Goal: Check status: Check status

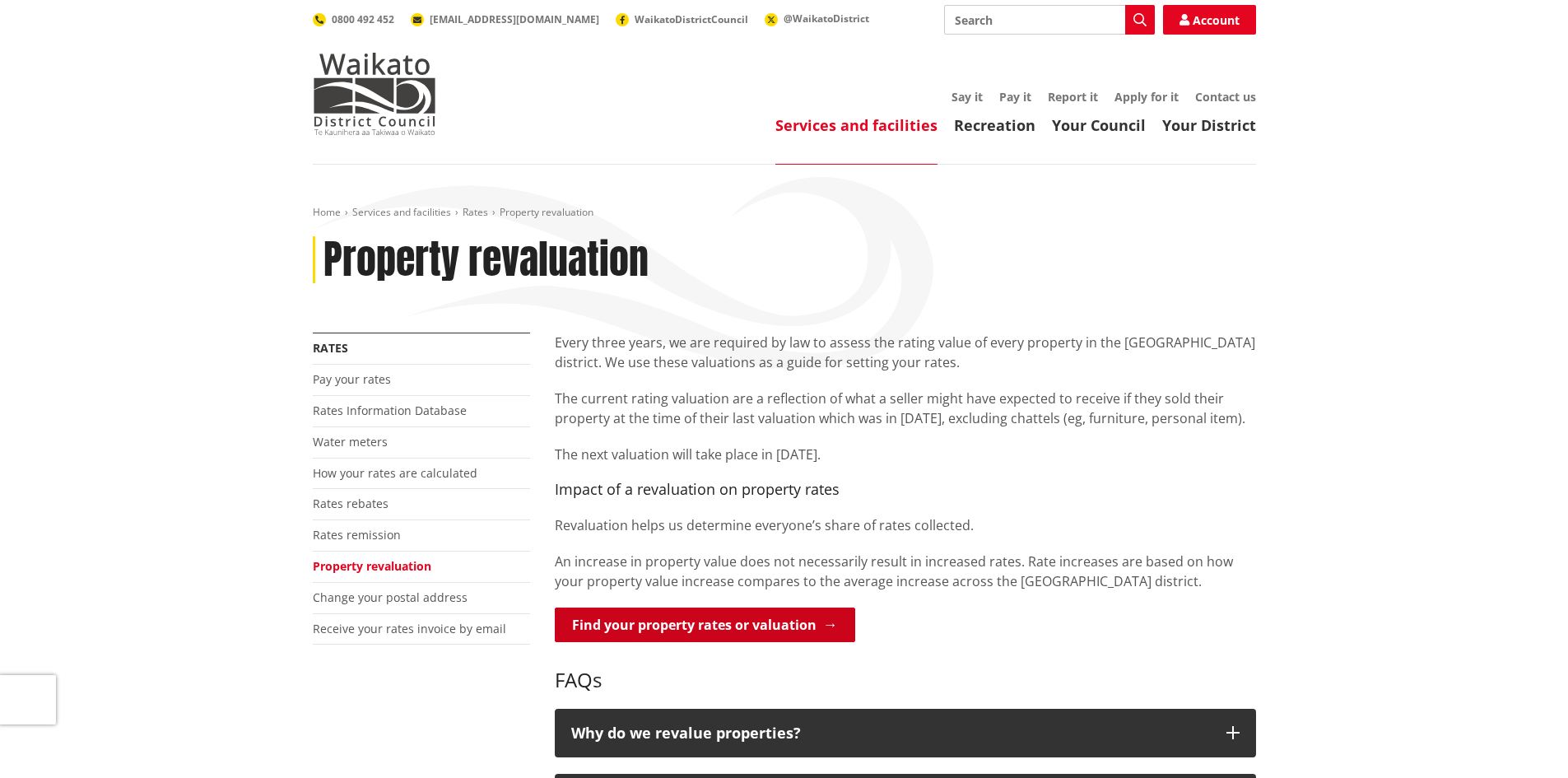
click at [674, 620] on link "Find your property rates or valuation" at bounding box center [705, 624] width 300 height 35
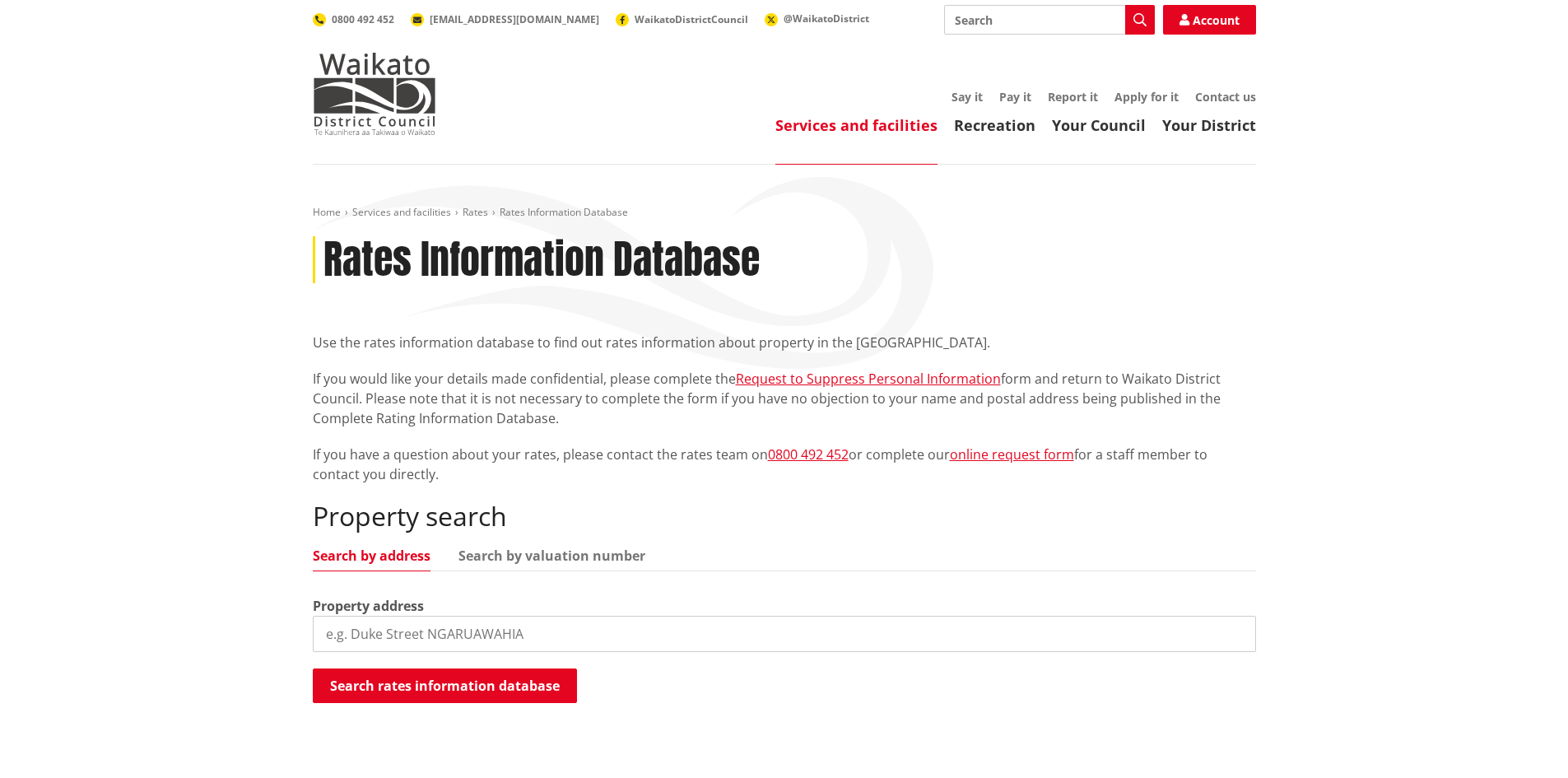
click at [365, 632] on input "search" at bounding box center [785, 634] width 944 height 36
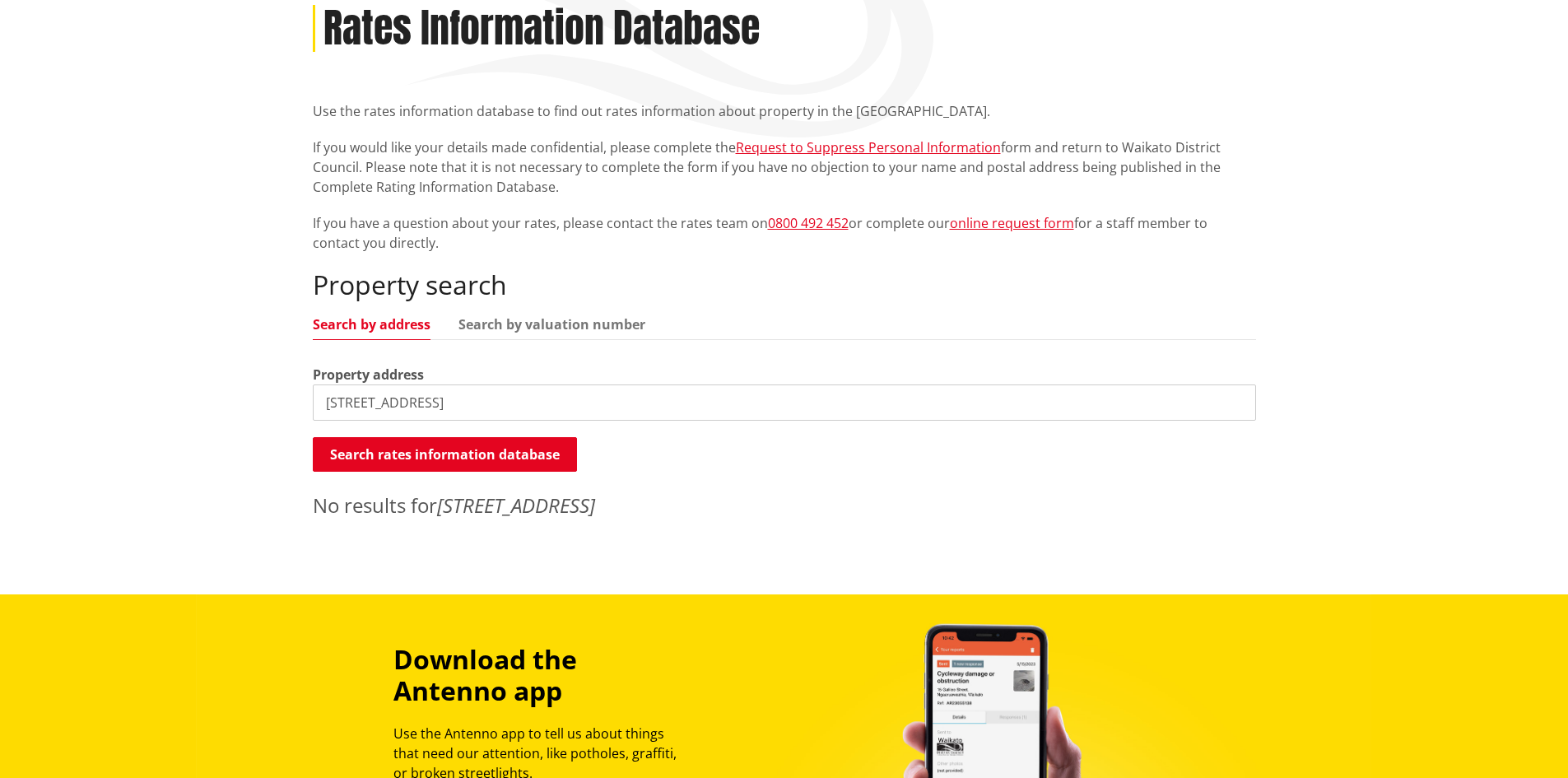
scroll to position [247, 0]
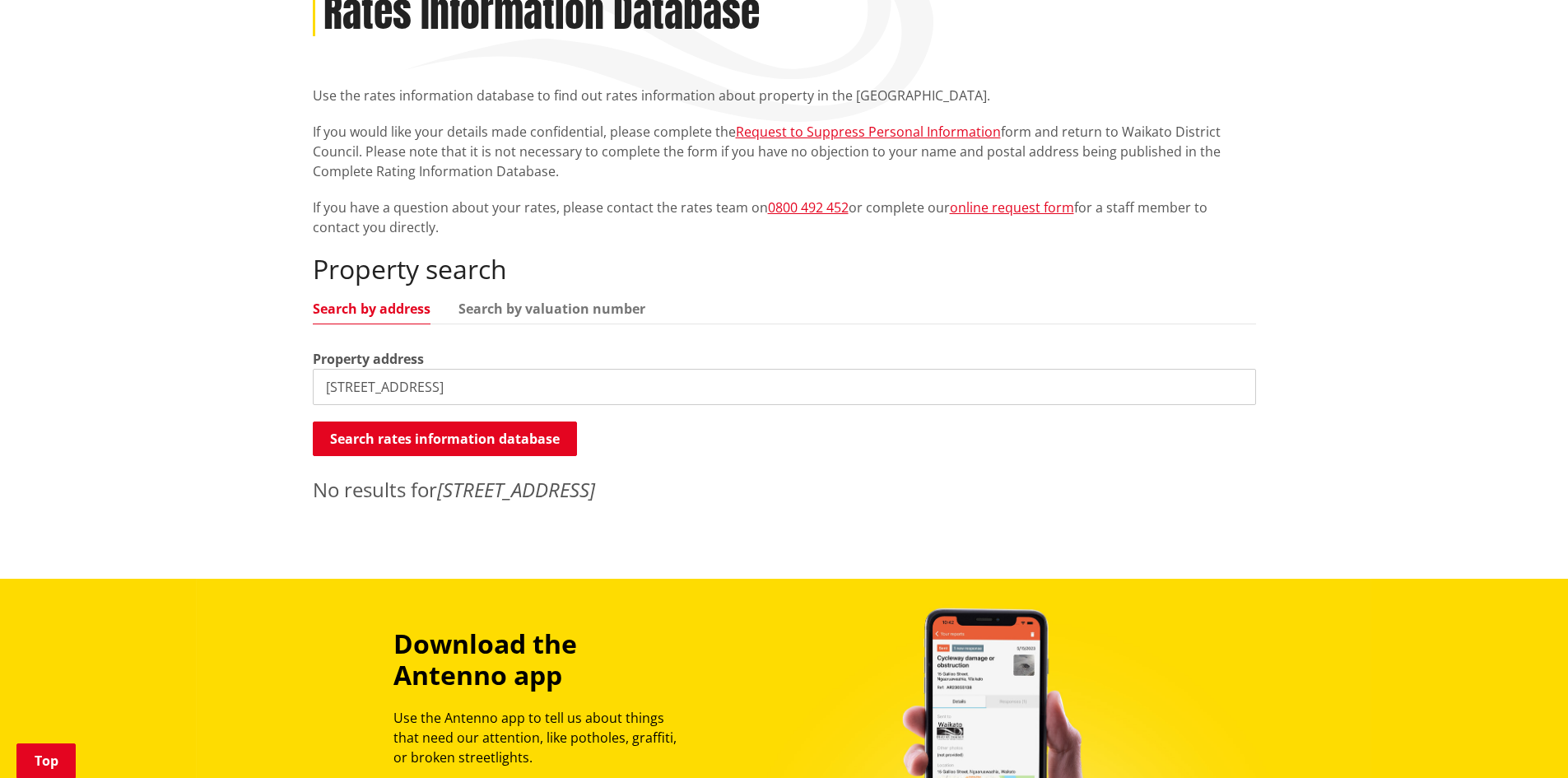
drag, startPoint x: 448, startPoint y: 386, endPoint x: 421, endPoint y: 386, distance: 27.0
click at [421, 387] on input "[STREET_ADDRESS]" at bounding box center [785, 386] width 944 height 36
click at [365, 388] on input "[STREET_ADDRESS]" at bounding box center [785, 386] width 944 height 36
click at [472, 438] on button "Search rates information database" at bounding box center [445, 438] width 264 height 35
click at [360, 388] on input "[STREET_ADDRESS]" at bounding box center [785, 386] width 944 height 36
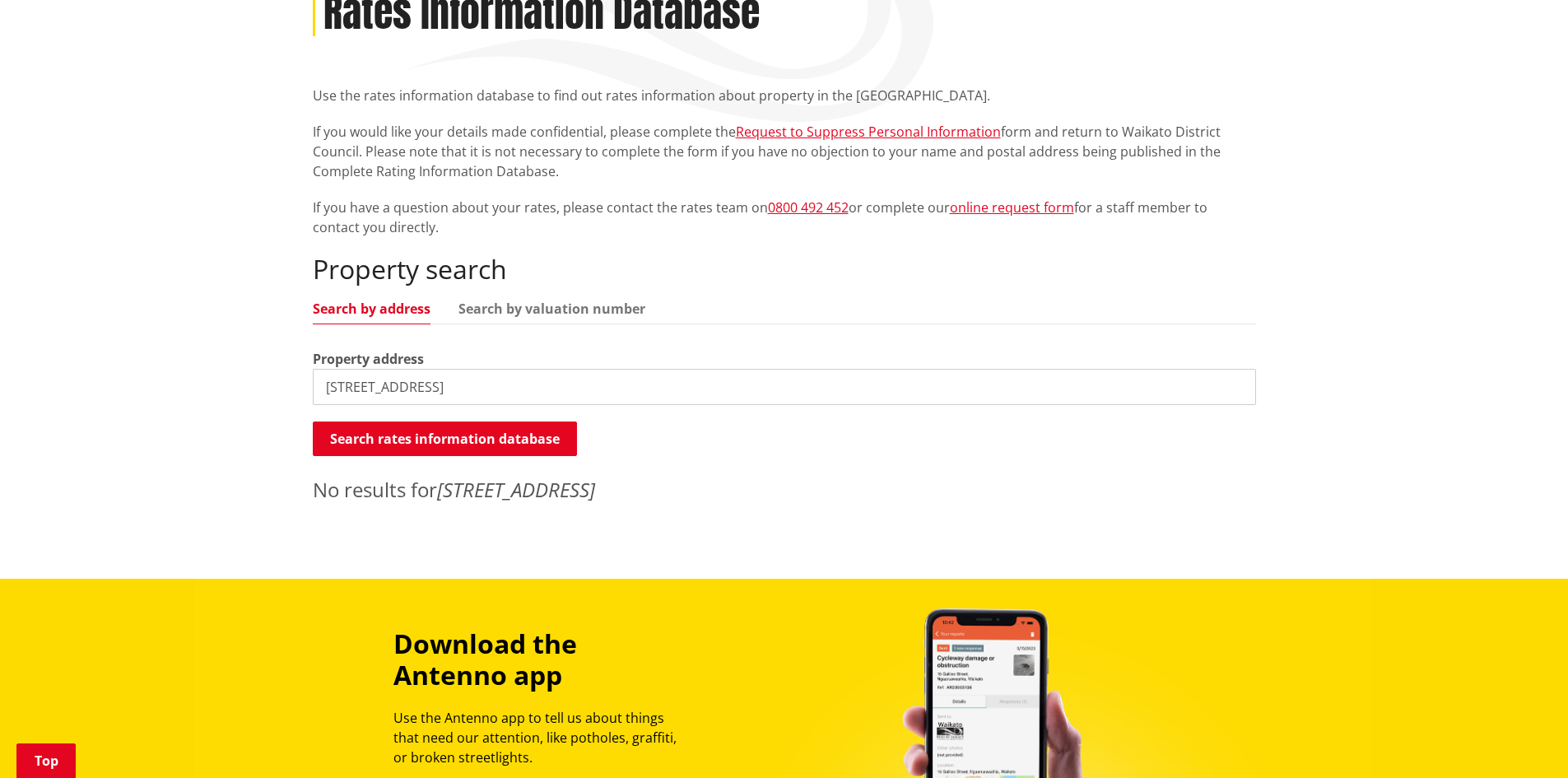
click at [363, 384] on input "[STREET_ADDRESS]" at bounding box center [785, 386] width 944 height 36
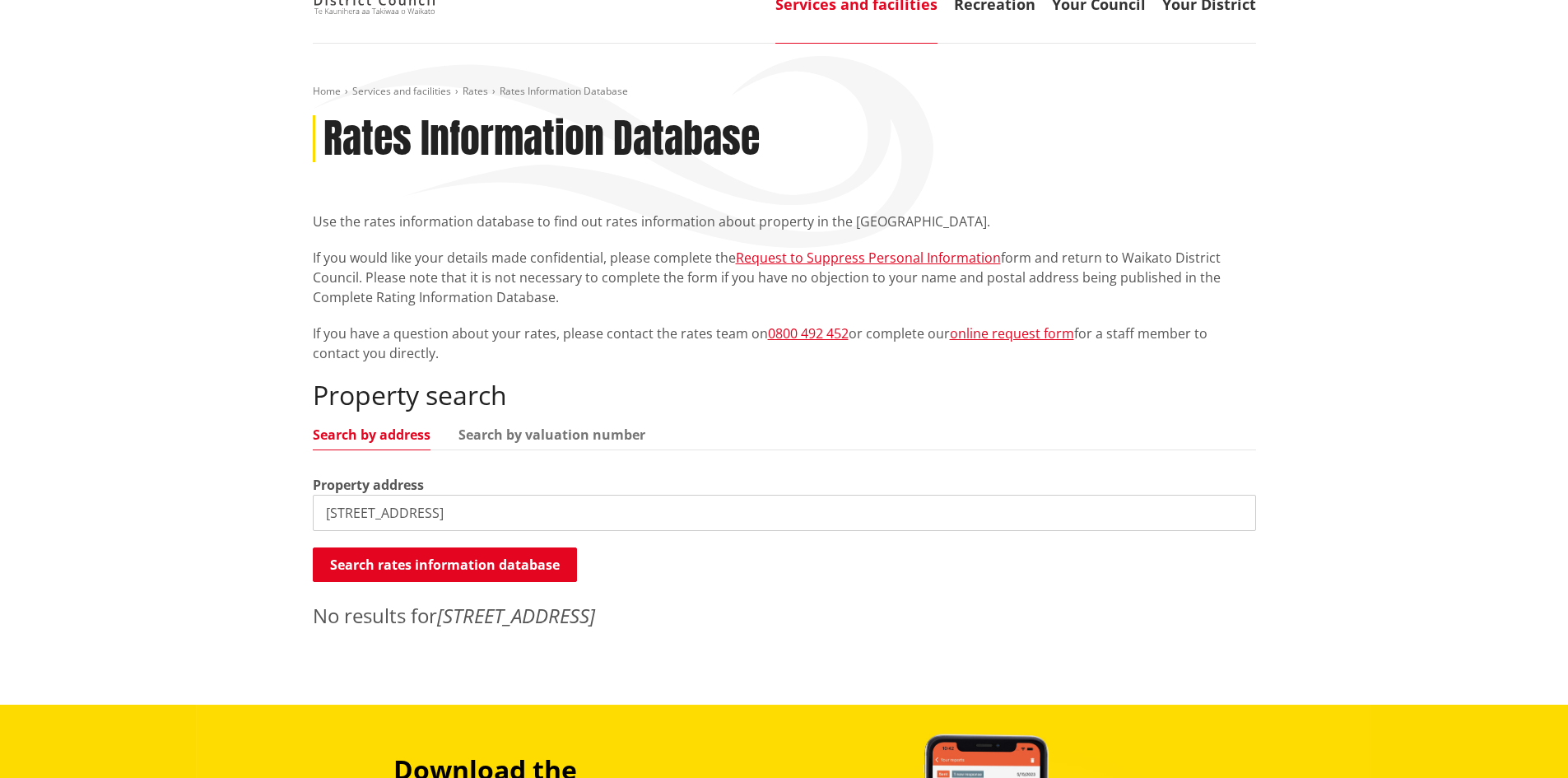
scroll to position [82, 0]
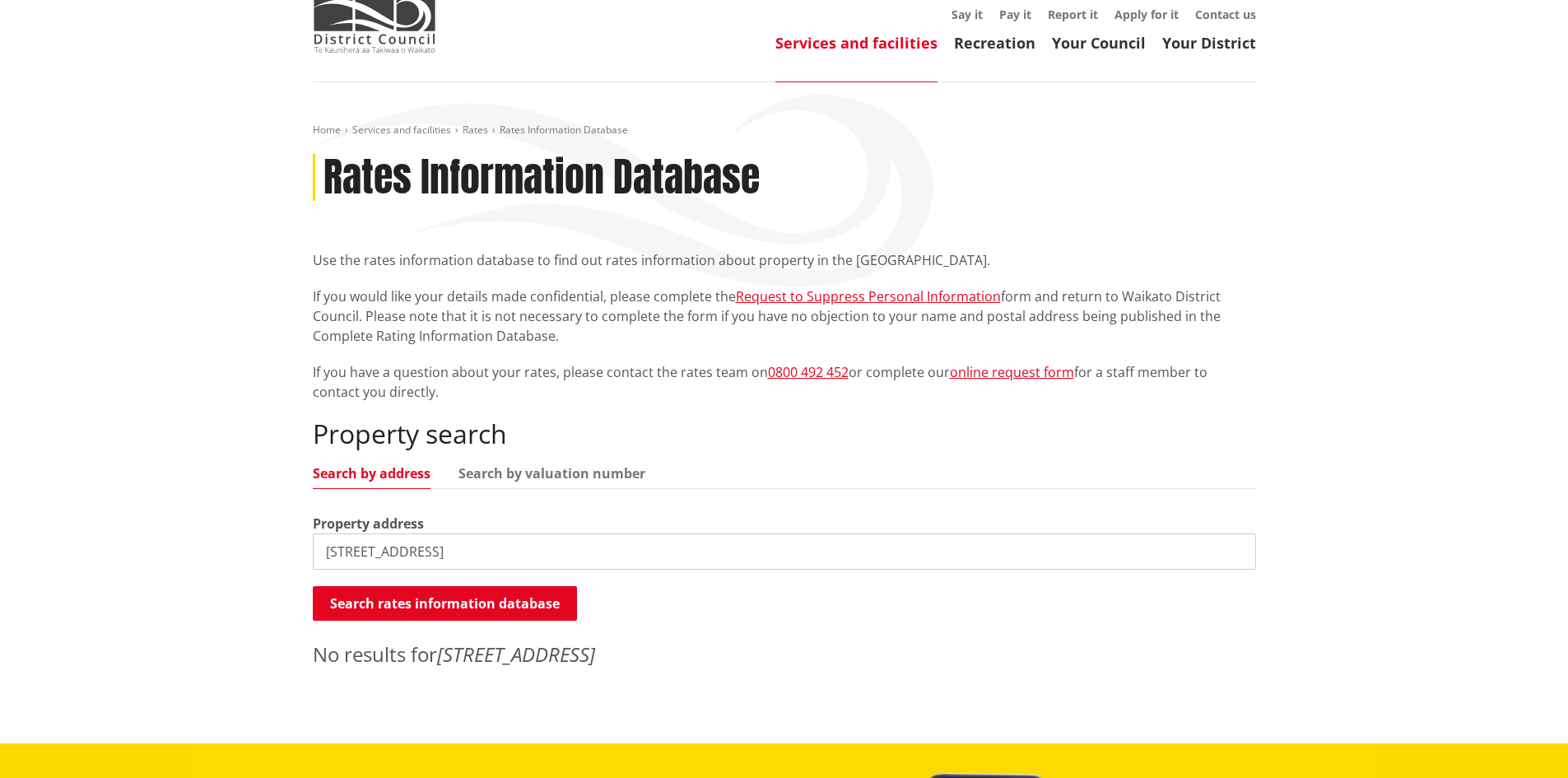
type input "[STREET_ADDRESS]"
